Goal: Check status

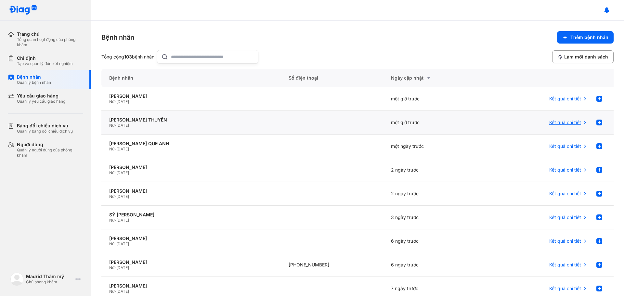
click at [561, 120] on span "Kết quả chi tiết" at bounding box center [565, 123] width 32 height 6
